Goal: Task Accomplishment & Management: Use online tool/utility

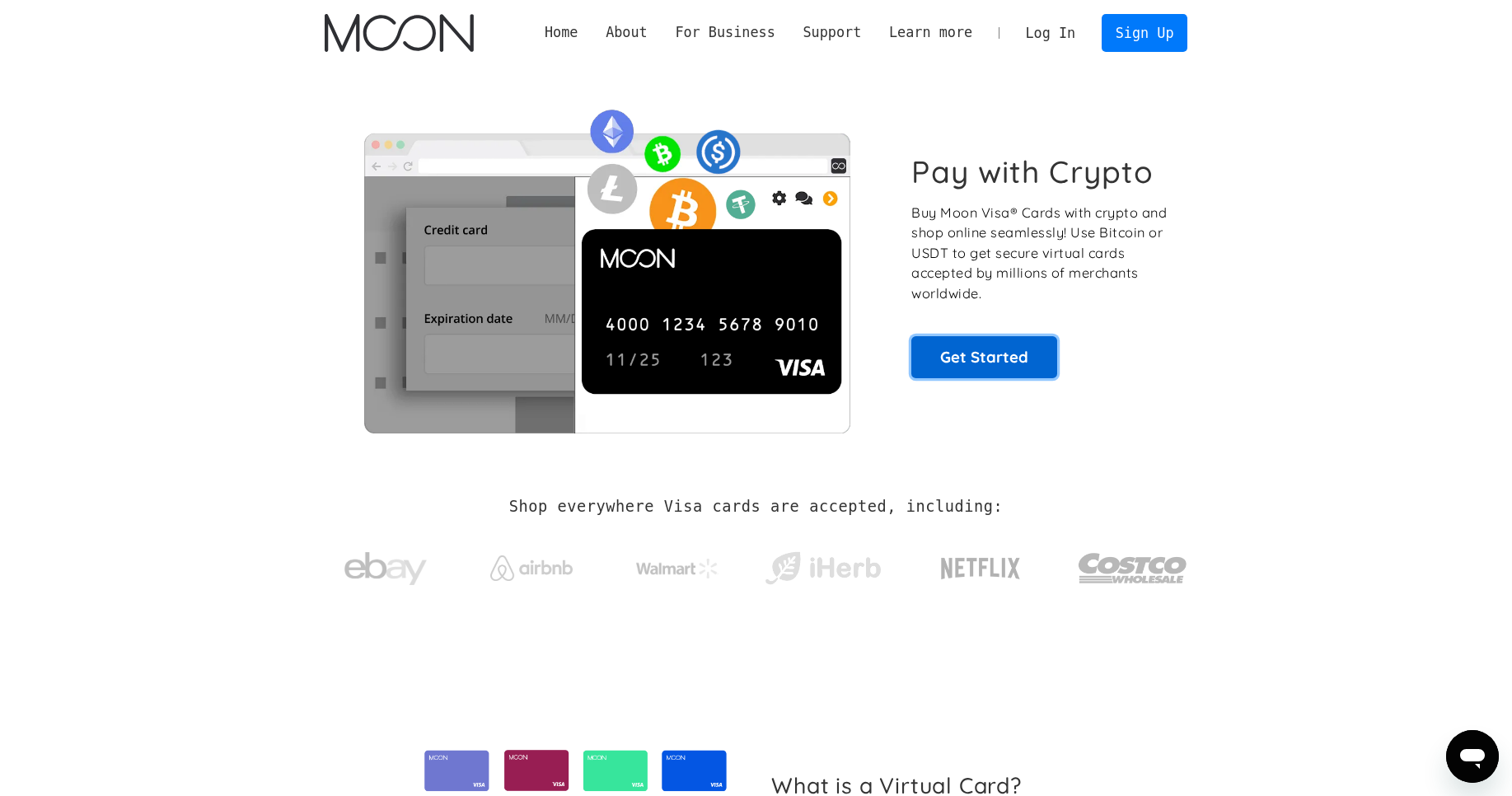
click at [964, 362] on link "Get Started" at bounding box center [984, 357] width 146 height 41
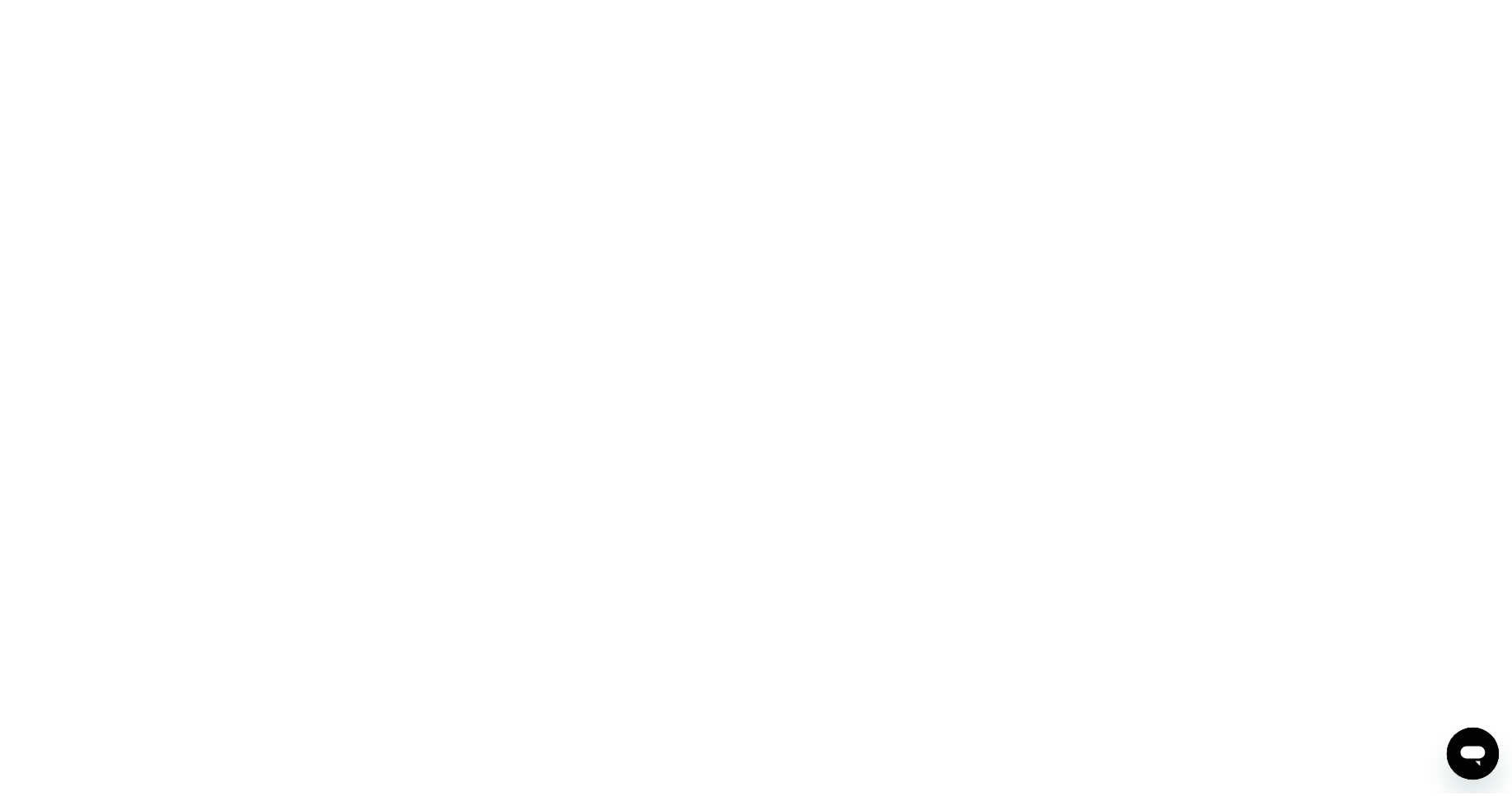
scroll to position [414, 0]
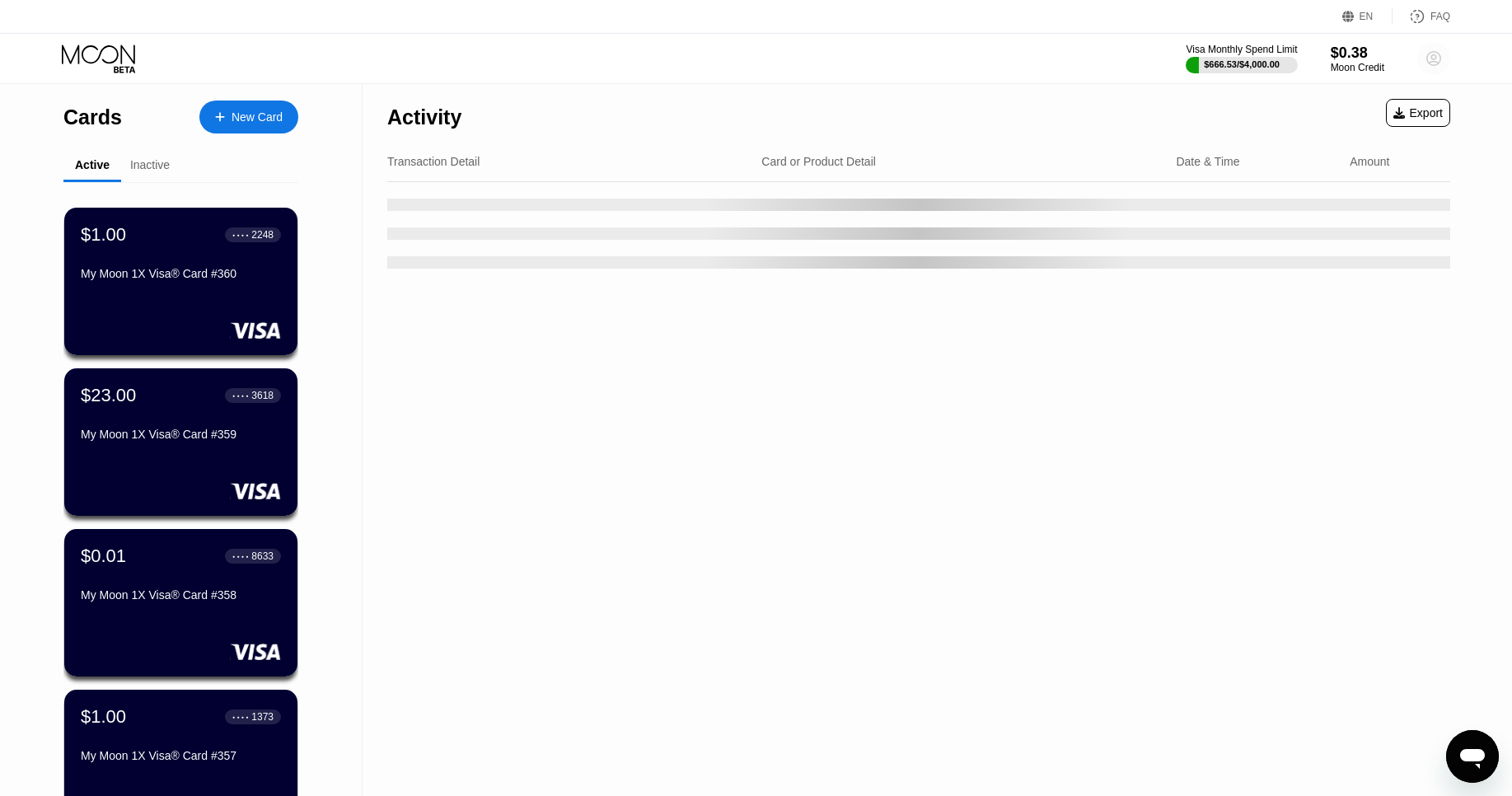
click at [1429, 54] on circle at bounding box center [1434, 59] width 33 height 33
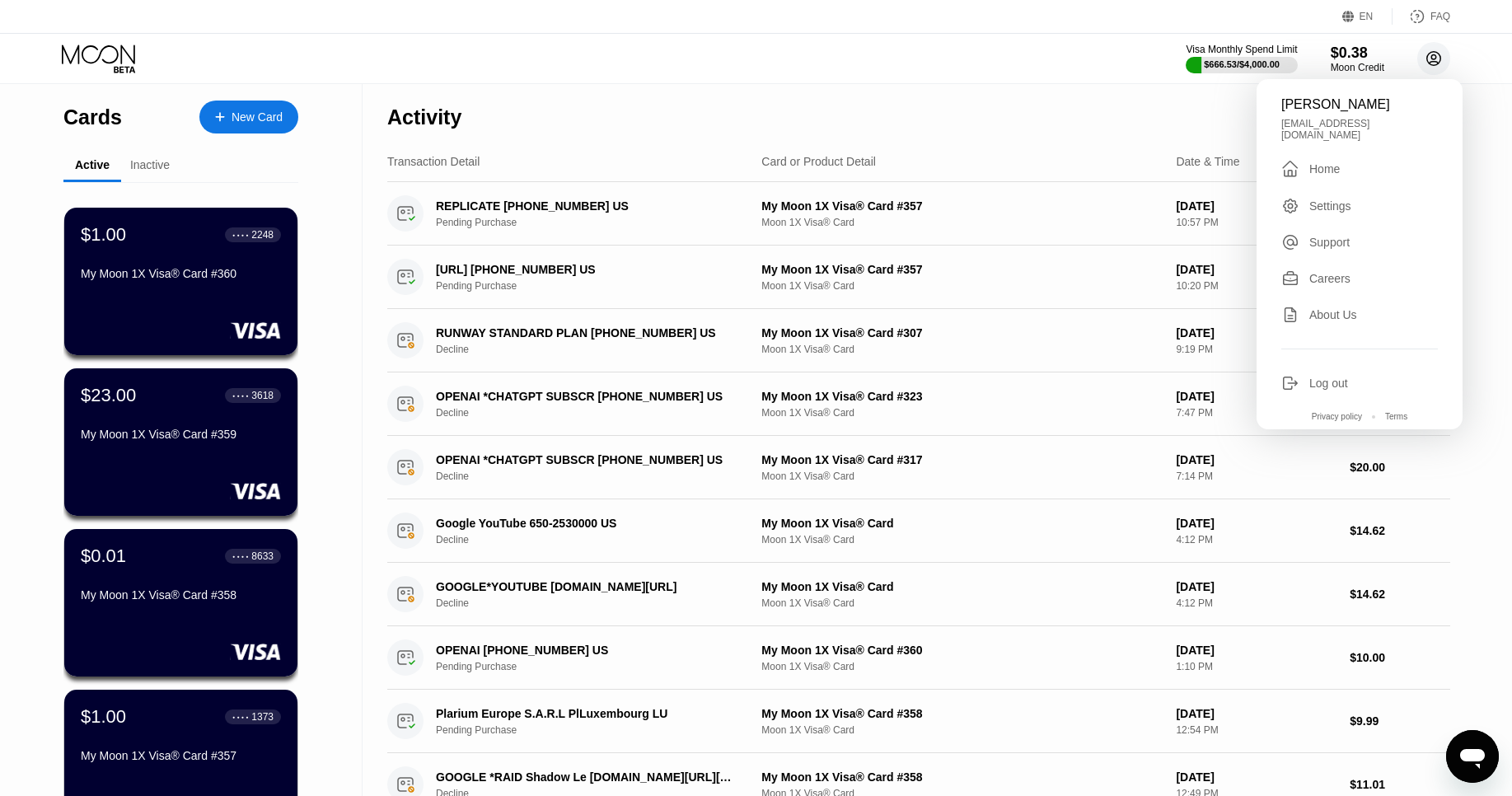
click at [1429, 54] on circle at bounding box center [1434, 59] width 33 height 33
